Goal: Information Seeking & Learning: Learn about a topic

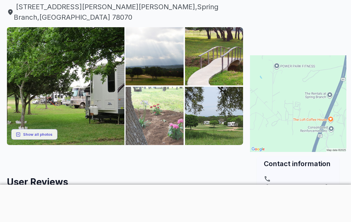
scroll to position [87, 0]
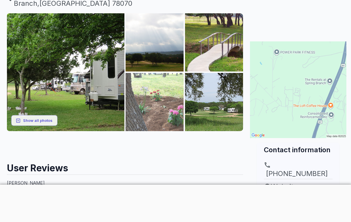
click at [150, 83] on img at bounding box center [155, 102] width 58 height 58
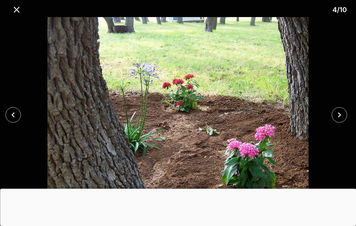
click at [191, 90] on img at bounding box center [178, 115] width 296 height 196
drag, startPoint x: 327, startPoint y: 110, endPoint x: 343, endPoint y: 115, distance: 17.4
click at [334, 112] on div at bounding box center [341, 114] width 30 height 15
click at [347, 116] on div at bounding box center [341, 114] width 30 height 15
click at [344, 116] on button "close" at bounding box center [338, 114] width 15 height 15
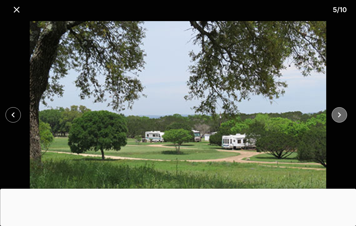
click at [344, 114] on icon "close" at bounding box center [339, 115] width 10 height 10
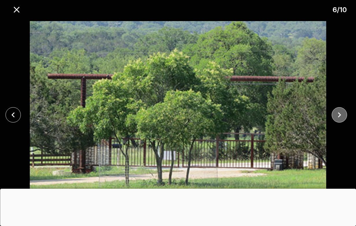
click at [344, 111] on icon "close" at bounding box center [339, 115] width 10 height 10
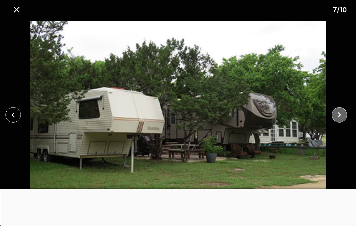
click at [344, 111] on icon "close" at bounding box center [339, 115] width 10 height 10
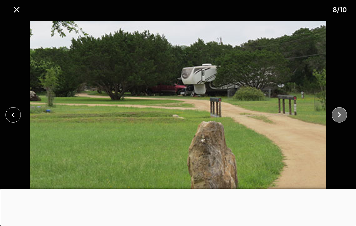
click at [344, 111] on icon "close" at bounding box center [339, 115] width 10 height 10
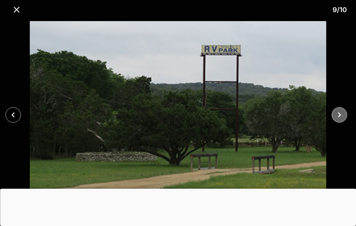
click at [344, 111] on icon "close" at bounding box center [339, 115] width 10 height 10
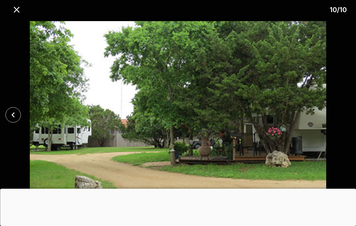
click at [310, 105] on img at bounding box center [178, 115] width 296 height 196
click at [15, 6] on icon "close" at bounding box center [17, 10] width 10 height 10
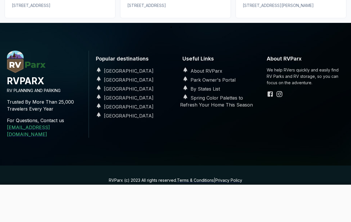
scroll to position [630, 0]
